Goal: Find contact information: Find contact information

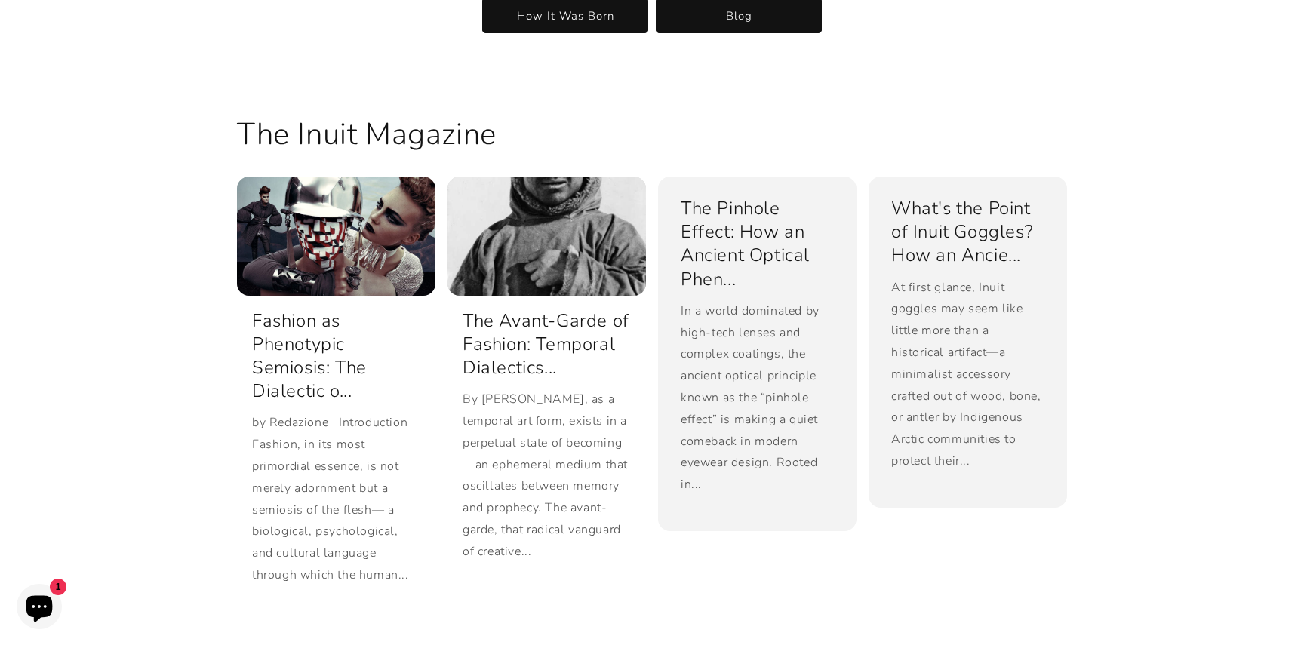
scroll to position [2862, 0]
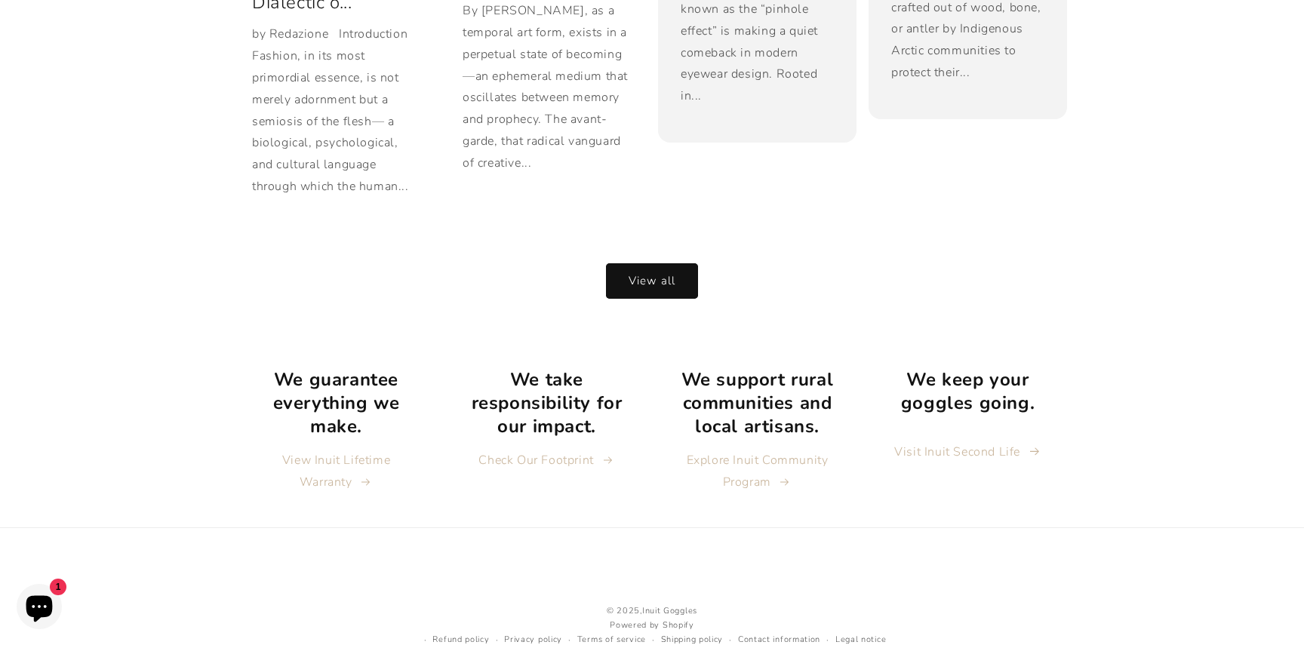
scroll to position [3268, 0]
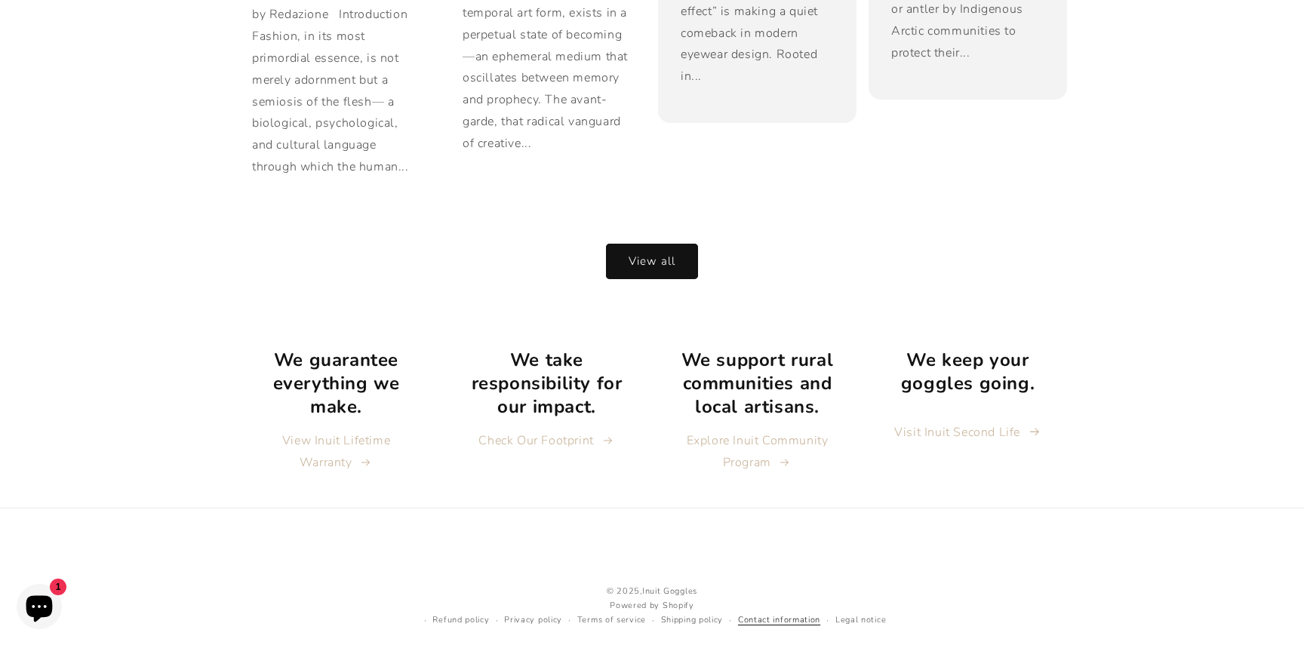
click at [755, 614] on link "Contact information" at bounding box center [779, 621] width 82 height 14
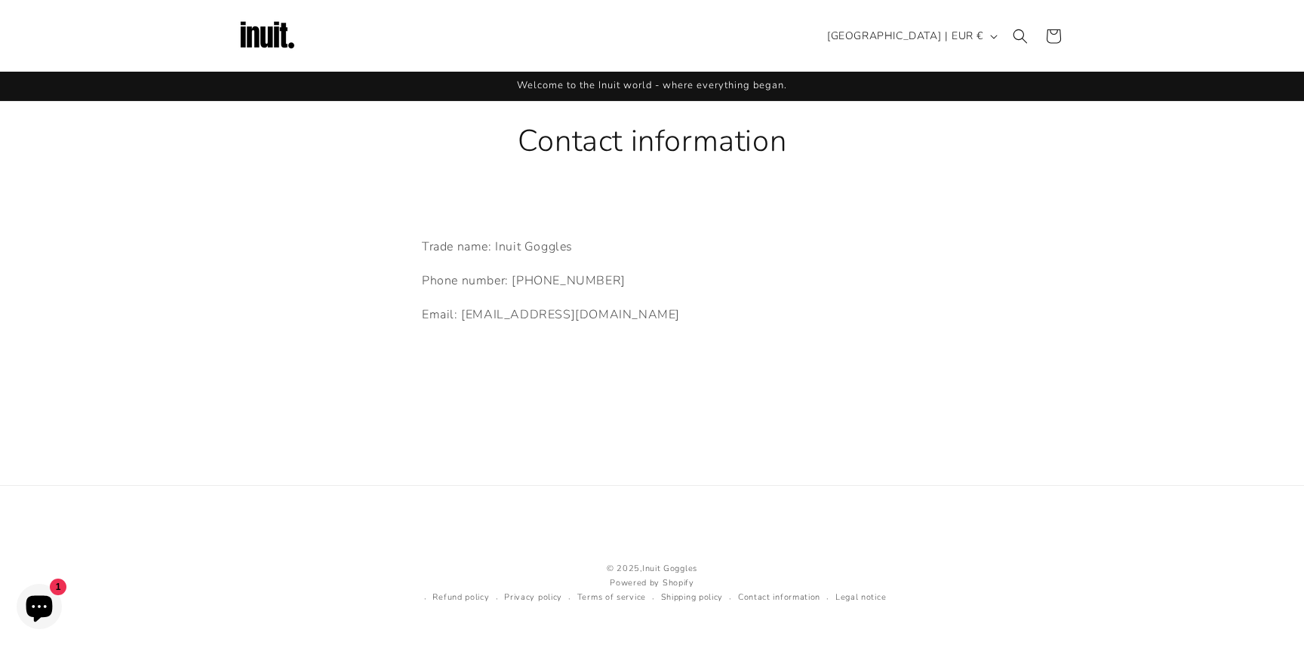
click at [263, 31] on img at bounding box center [267, 36] width 60 height 60
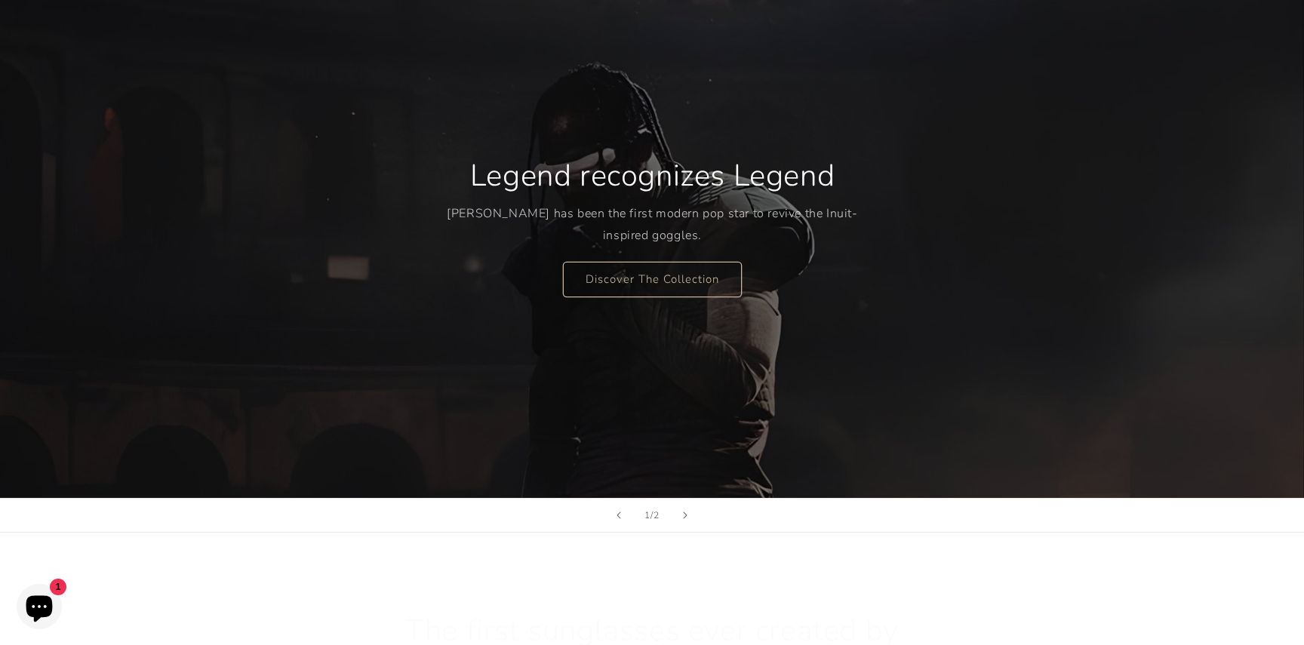
scroll to position [177, 0]
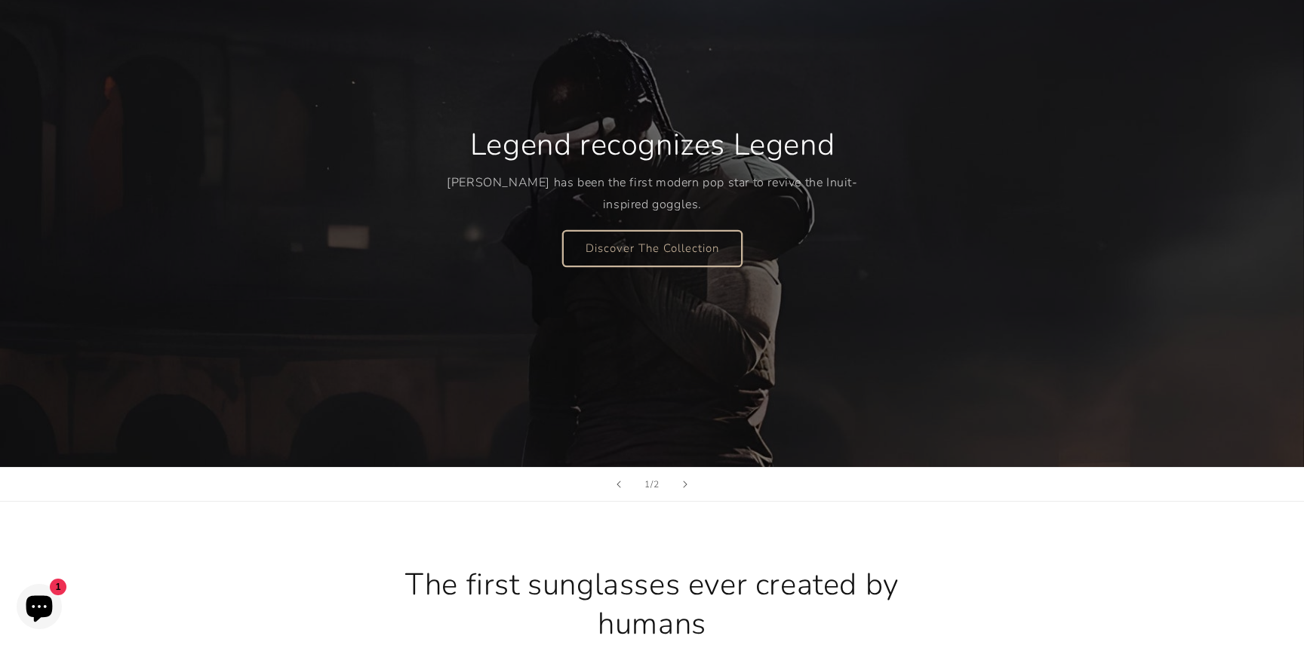
click at [641, 254] on link "Discover The Collection" at bounding box center [652, 247] width 179 height 35
